Goal: Book appointment/travel/reservation

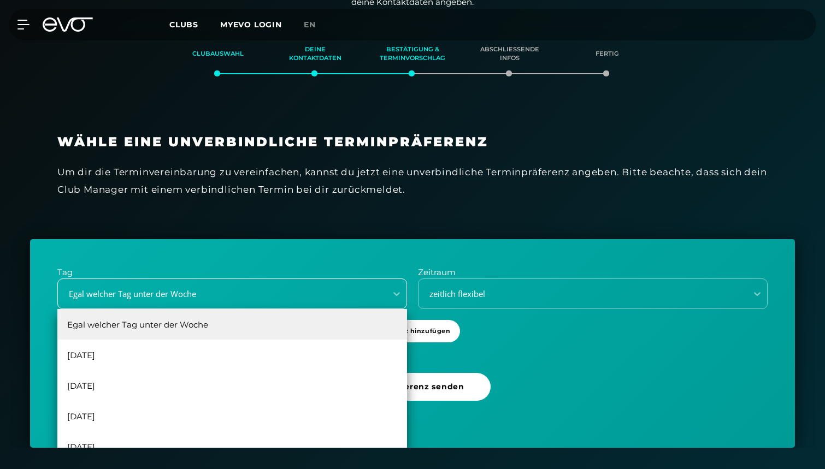
click at [214, 309] on div "Egal welcher Tag unter der Woche, 1 of 6. 6 results available. Use Up and Down …" at bounding box center [232, 294] width 350 height 31
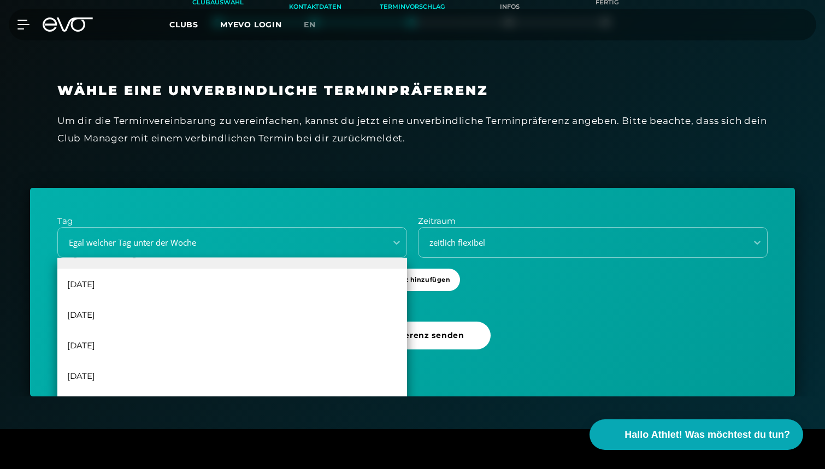
scroll to position [263, 0]
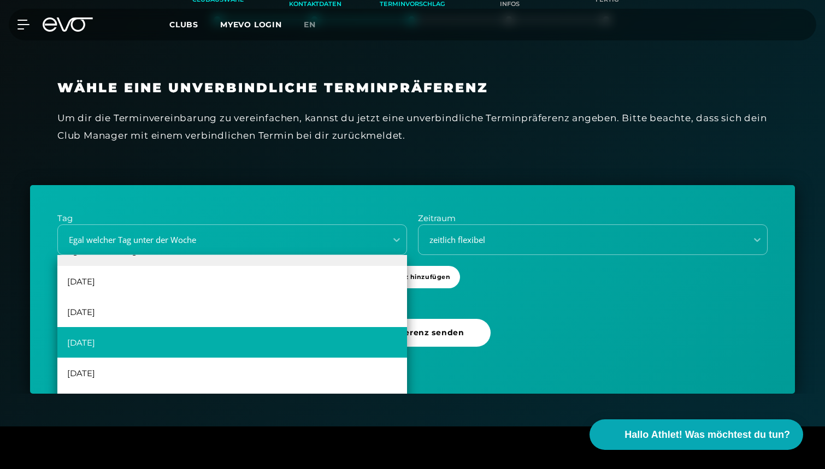
click at [165, 339] on div "[DATE]" at bounding box center [232, 342] width 350 height 31
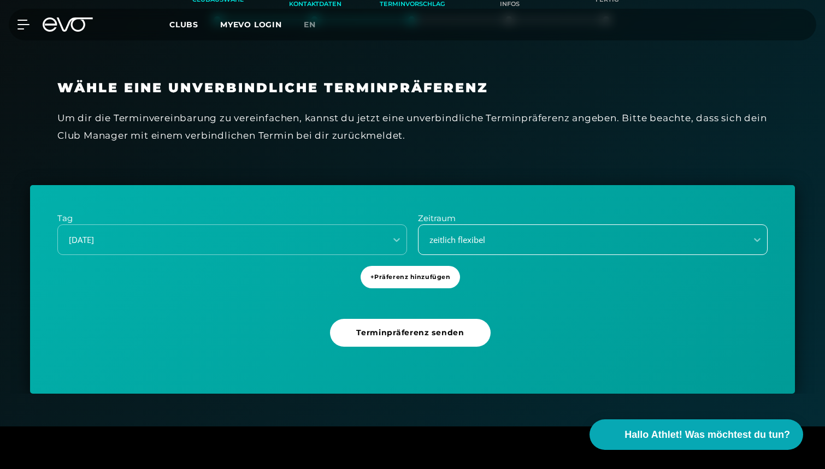
click at [484, 234] on div "zeitlich flexibel" at bounding box center [578, 240] width 319 height 13
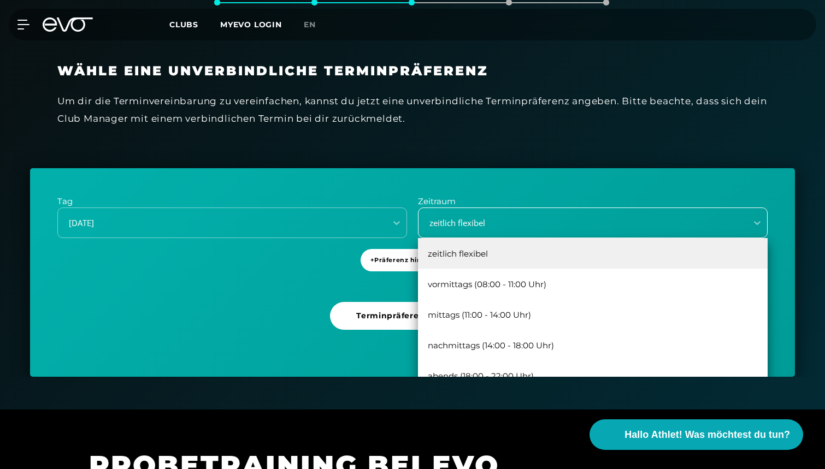
scroll to position [287, 0]
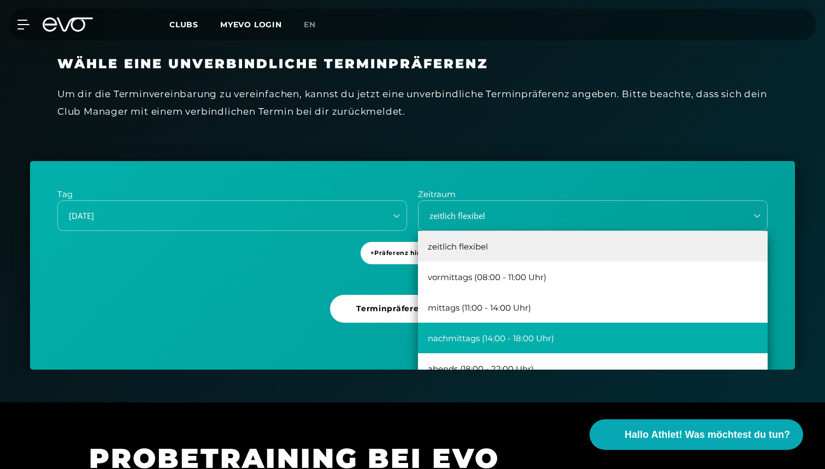
click at [498, 335] on div "nachmittags (14:00 - 18:00 Uhr)" at bounding box center [593, 338] width 350 height 31
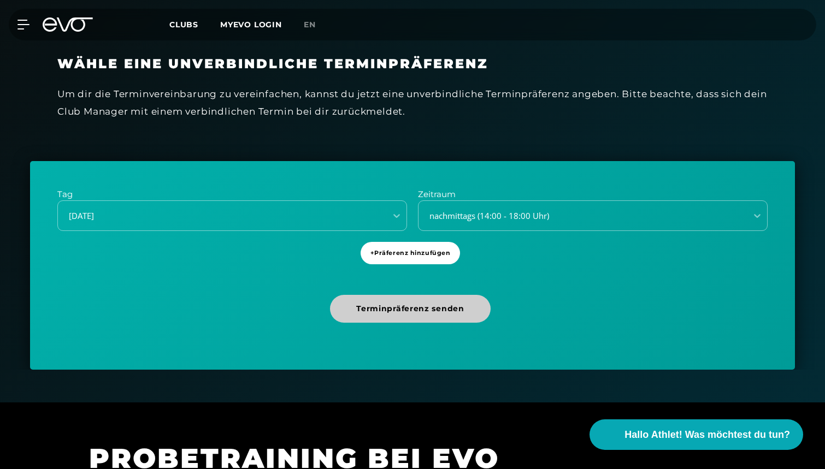
click at [451, 312] on span "Terminpräferenz senden" at bounding box center [410, 309] width 160 height 28
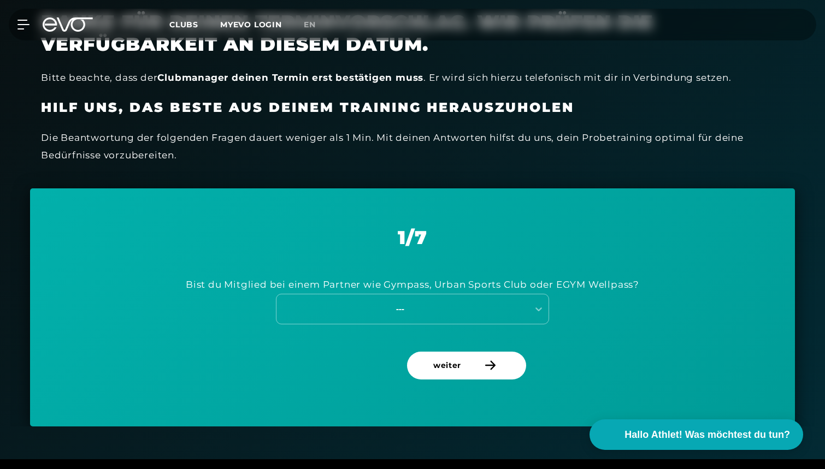
scroll to position [322, 0]
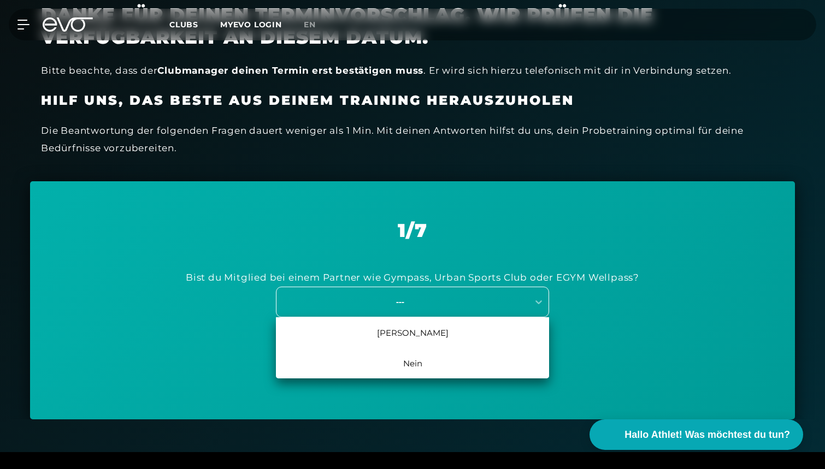
click at [364, 296] on div "---" at bounding box center [399, 301] width 245 height 13
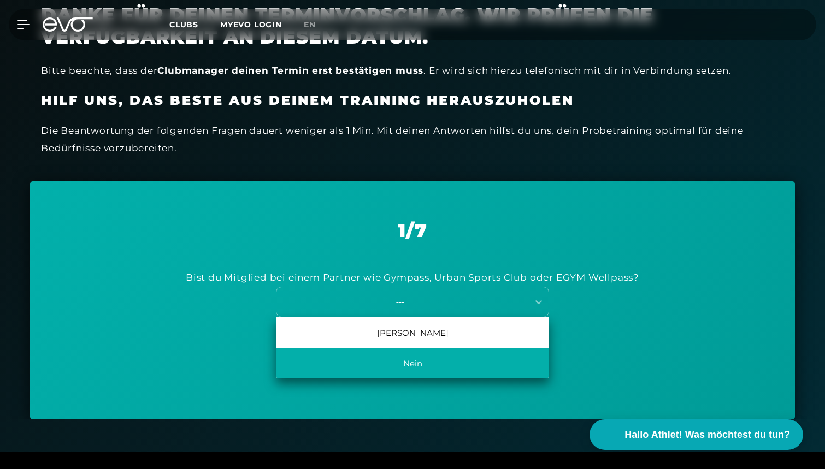
click at [413, 366] on div "Nein" at bounding box center [412, 363] width 273 height 31
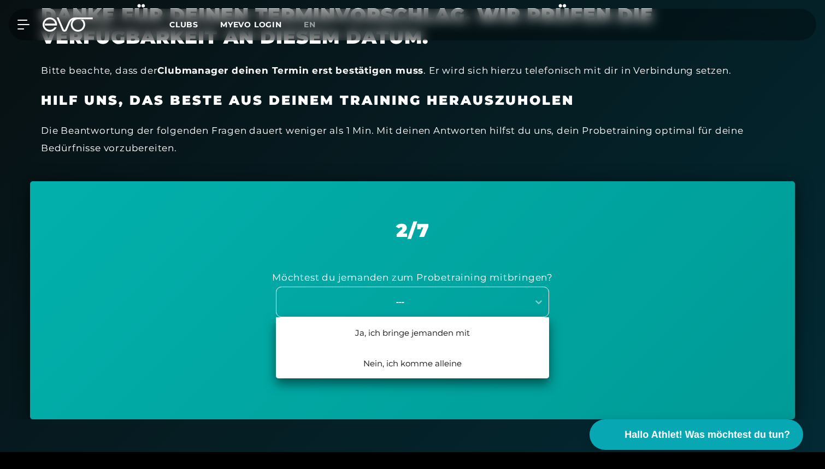
click at [465, 298] on div "---" at bounding box center [399, 301] width 245 height 13
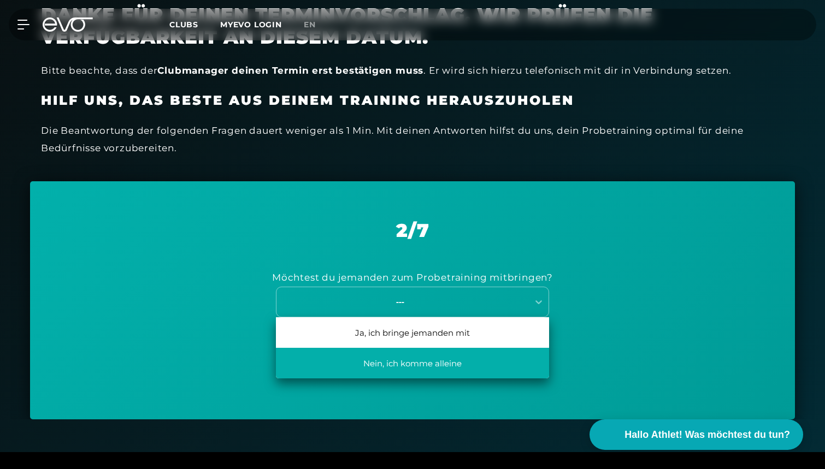
click at [477, 357] on div "Nein, ich komme alleine" at bounding box center [412, 363] width 273 height 31
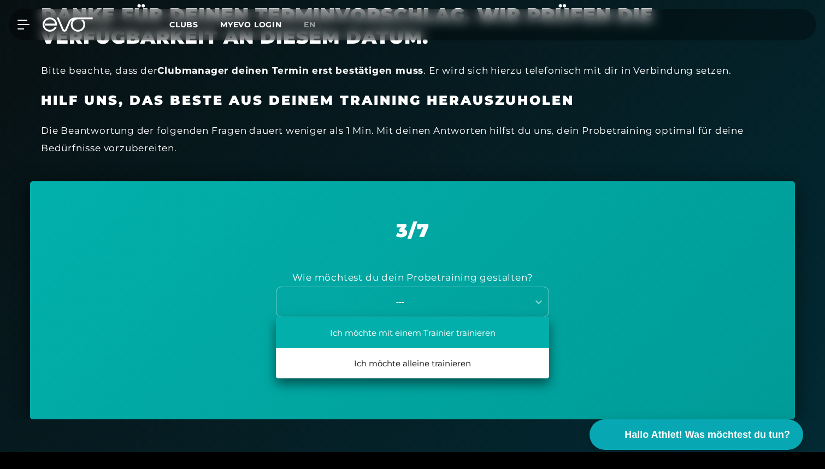
drag, startPoint x: 449, startPoint y: 298, endPoint x: 458, endPoint y: 337, distance: 40.8
click at [458, 317] on div "Ich möchte mit einem Trainier trainieren, 1 of 2. 2 results available. Use Up a…" at bounding box center [412, 302] width 273 height 31
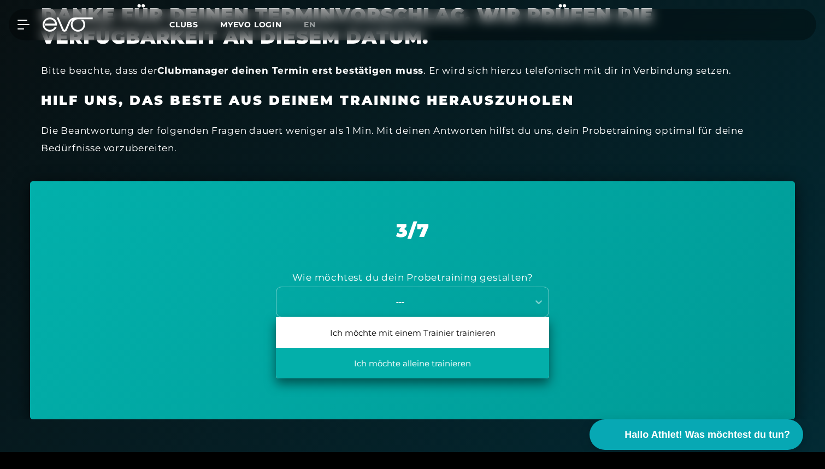
click at [440, 363] on div "Ich möchte alleine trainieren" at bounding box center [412, 363] width 273 height 31
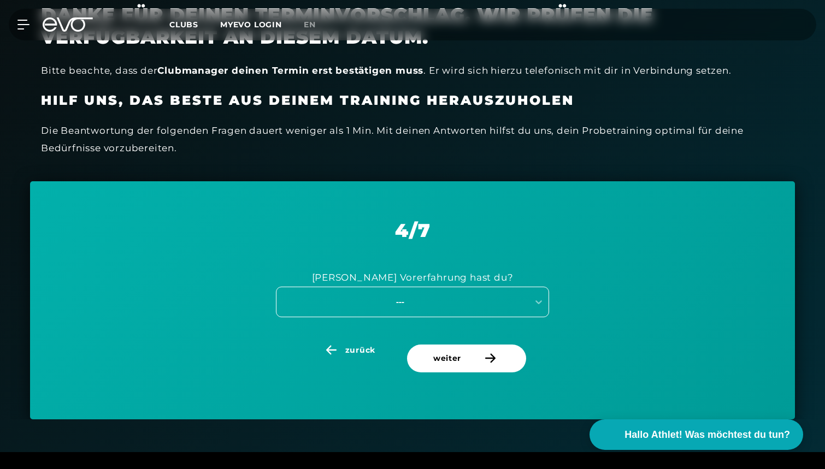
click at [473, 299] on div "---" at bounding box center [399, 301] width 245 height 13
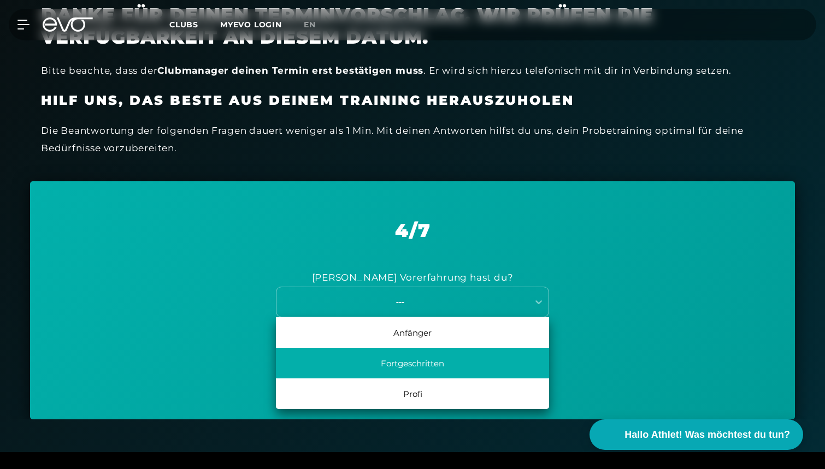
click at [448, 371] on div "Fortgeschritten" at bounding box center [412, 363] width 273 height 31
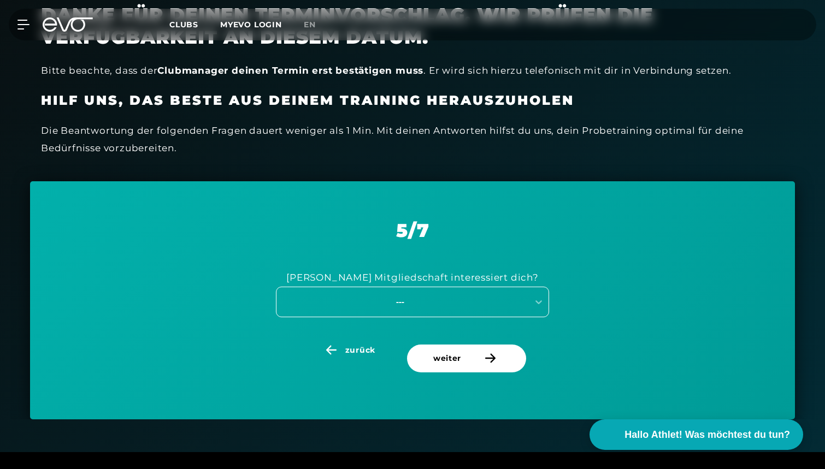
click at [495, 295] on div "---" at bounding box center [399, 301] width 245 height 13
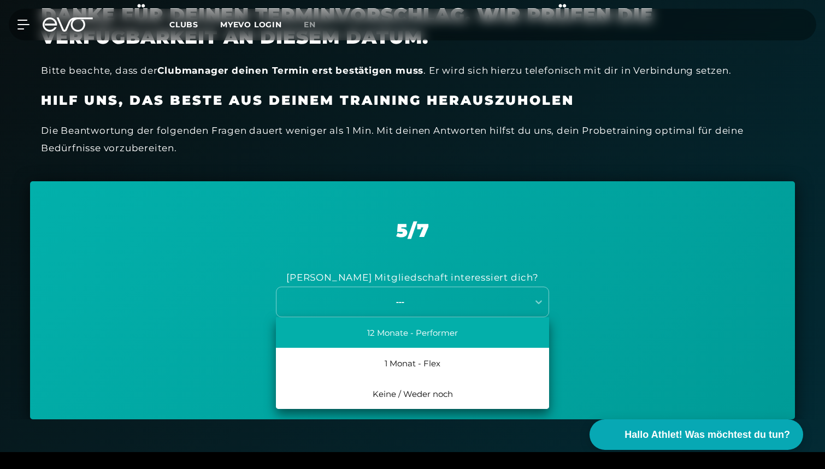
click at [478, 338] on div "12 Monate - Performer" at bounding box center [412, 332] width 273 height 31
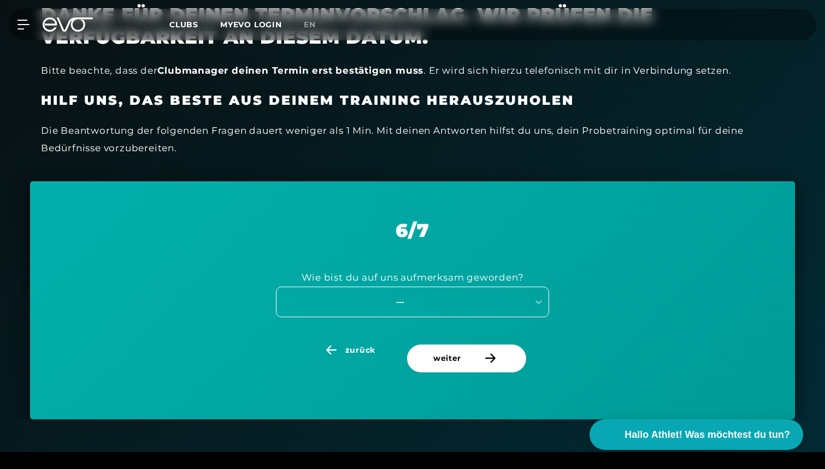
click at [490, 295] on div "---" at bounding box center [399, 301] width 245 height 13
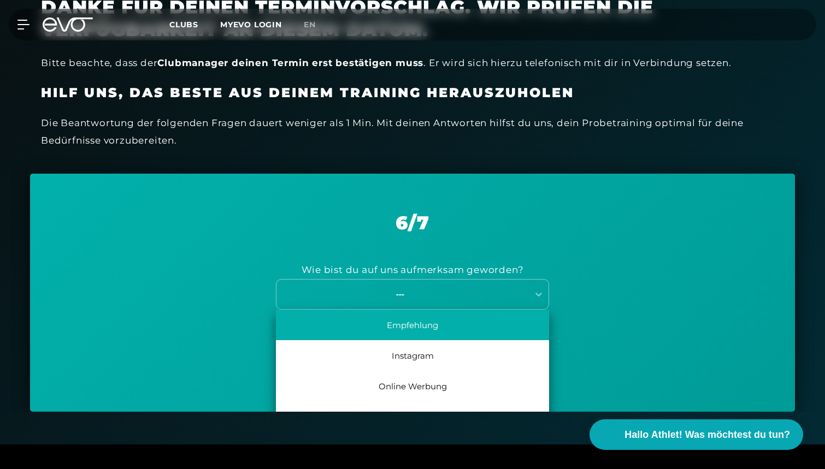
scroll to position [330, 0]
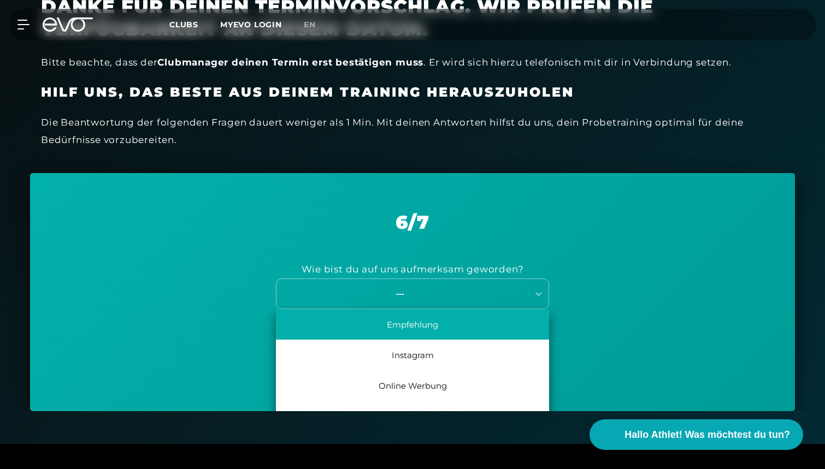
click at [477, 315] on div "Empfehlung" at bounding box center [412, 324] width 273 height 31
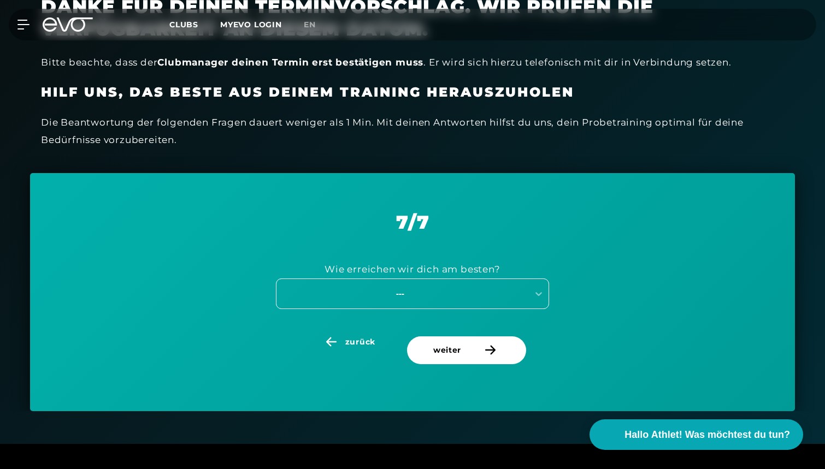
click at [479, 291] on div "---" at bounding box center [399, 293] width 245 height 13
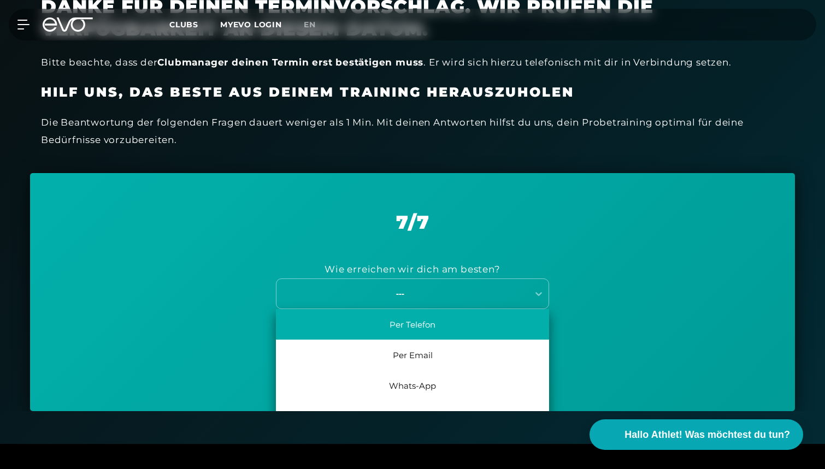
click at [472, 327] on div "Per Telefon" at bounding box center [412, 324] width 273 height 31
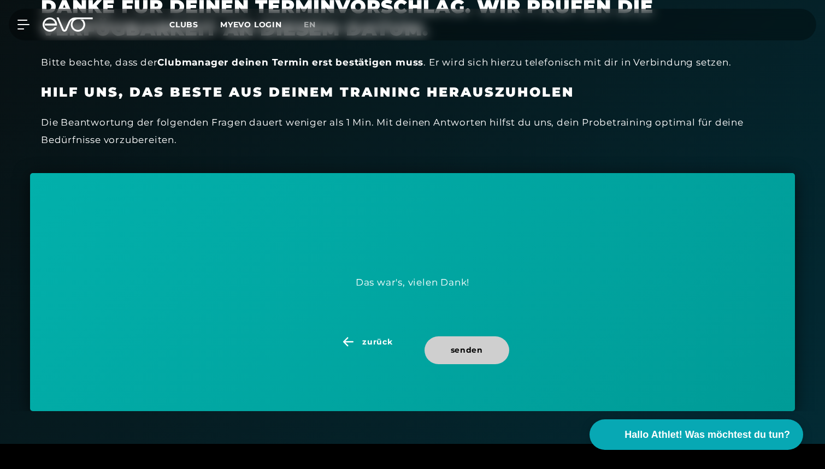
click at [471, 347] on span "senden" at bounding box center [467, 350] width 32 height 11
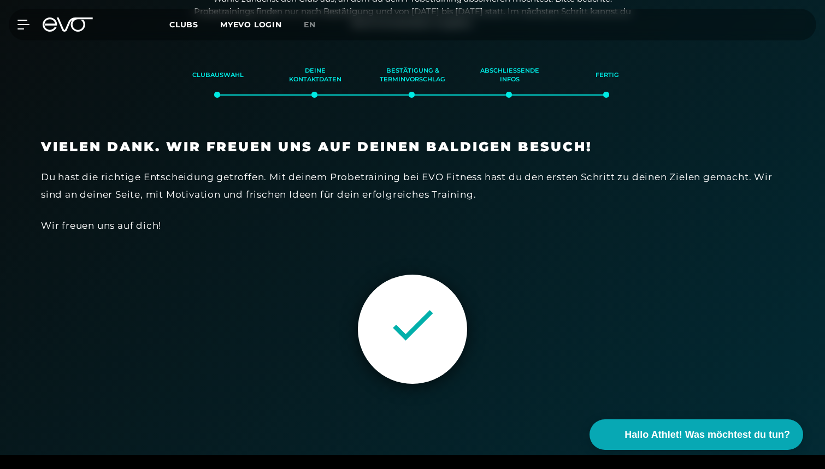
scroll to position [187, 0]
